Goal: Task Accomplishment & Management: Manage account settings

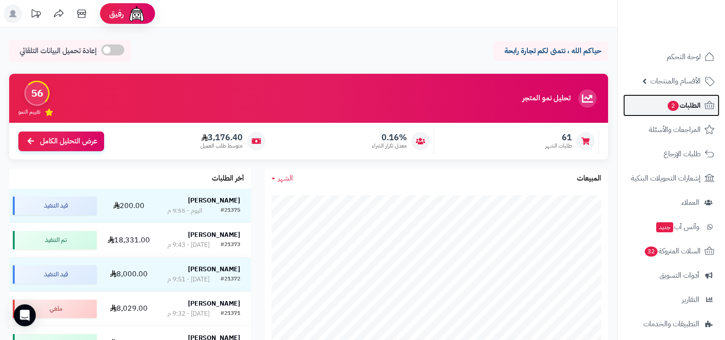
click at [694, 108] on span "الطلبات 2" at bounding box center [684, 105] width 34 height 13
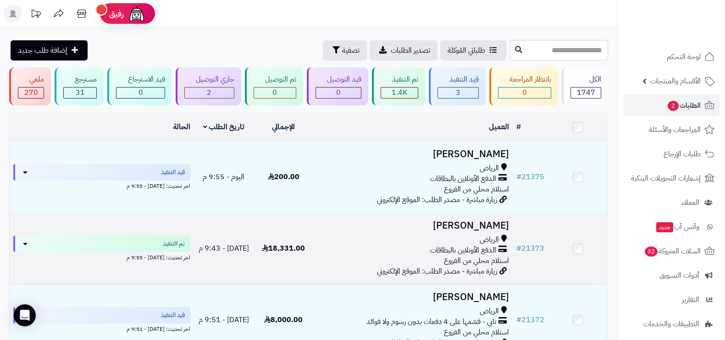
click at [434, 225] on h3 "[PERSON_NAME]" at bounding box center [413, 226] width 192 height 11
